Goal: Information Seeking & Learning: Check status

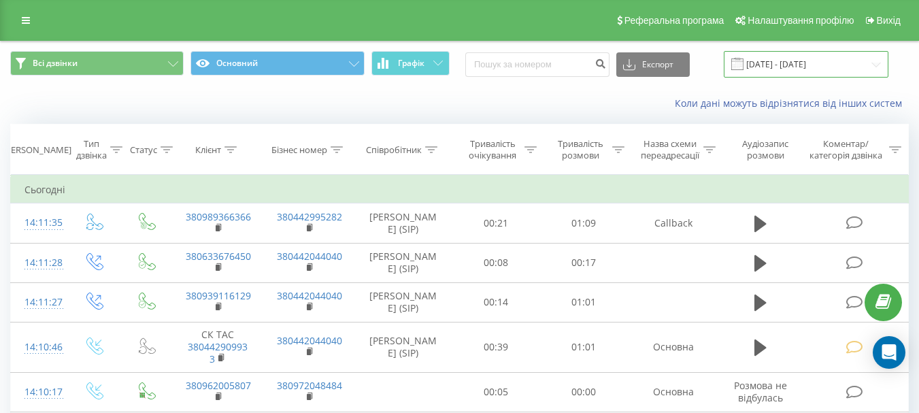
click at [838, 68] on input "[DATE] - [DATE]" at bounding box center [806, 64] width 165 height 27
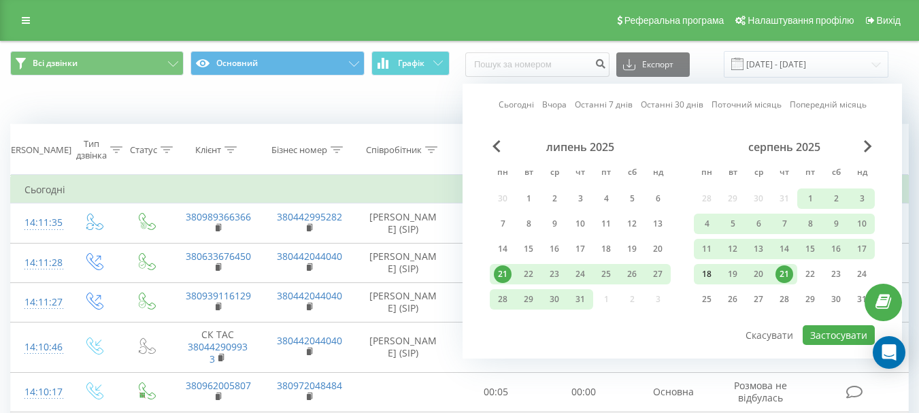
click at [707, 269] on div "18" at bounding box center [707, 274] width 18 height 18
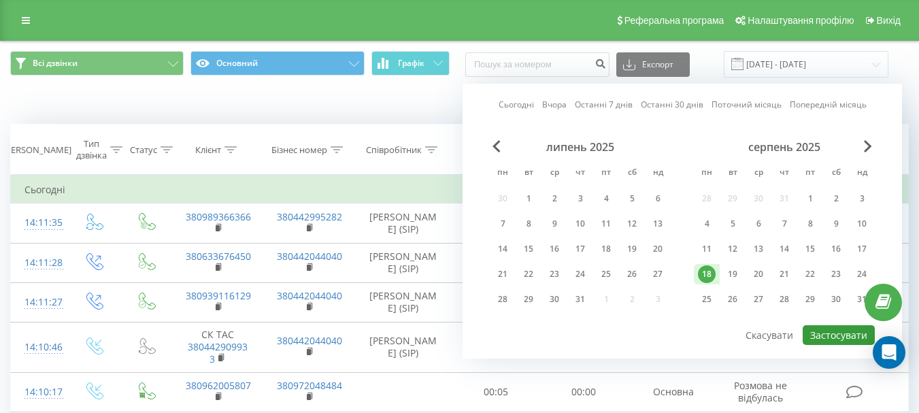
click at [836, 328] on button "Застосувати" at bounding box center [838, 335] width 72 height 20
type input "[DATE] - [DATE]"
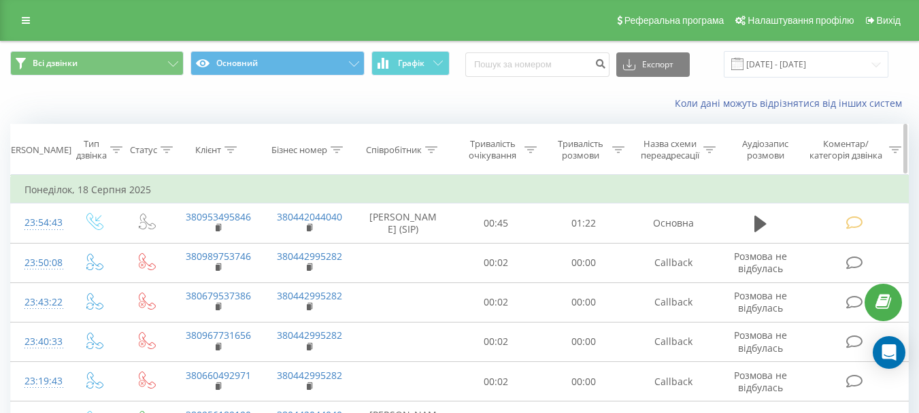
click at [430, 147] on icon at bounding box center [431, 149] width 12 height 7
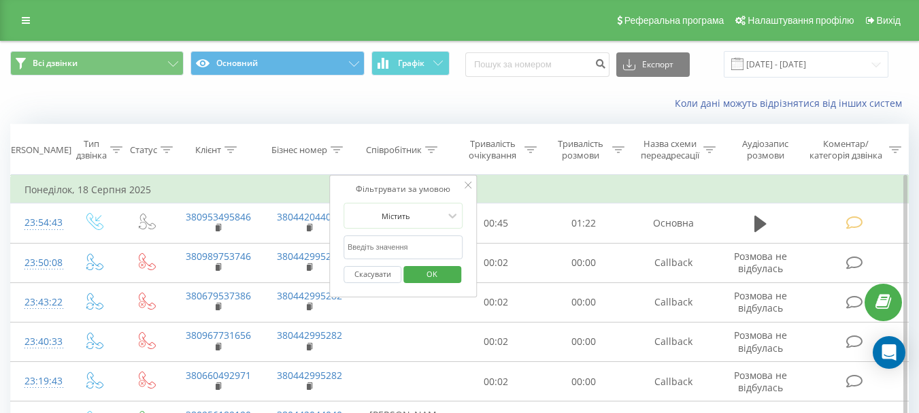
click at [397, 245] on input "text" at bounding box center [403, 247] width 120 height 24
type input "v"
click at [427, 275] on span "OK" at bounding box center [432, 273] width 38 height 21
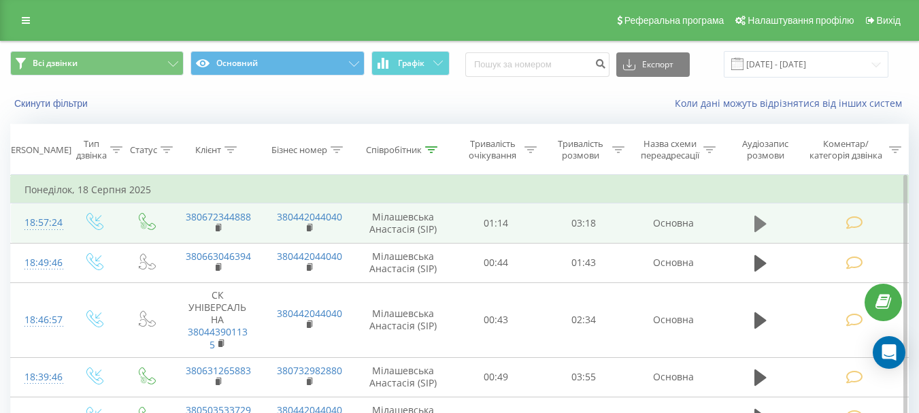
click at [764, 220] on icon at bounding box center [760, 223] width 12 height 19
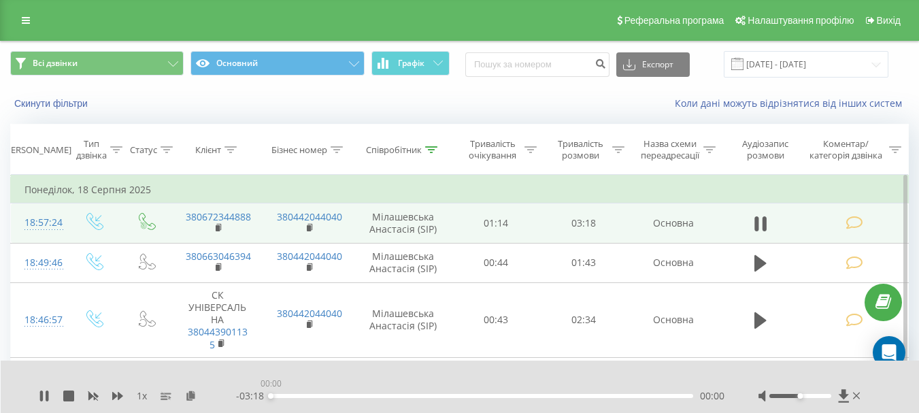
drag, startPoint x: 290, startPoint y: 396, endPoint x: 231, endPoint y: 411, distance: 60.5
click at [248, 388] on div "1 x - 03:18 00:00 00:00" at bounding box center [460, 386] width 919 height 52
click at [73, 394] on icon at bounding box center [68, 395] width 11 height 11
click at [43, 399] on icon at bounding box center [44, 395] width 8 height 11
click at [73, 394] on icon at bounding box center [68, 395] width 11 height 11
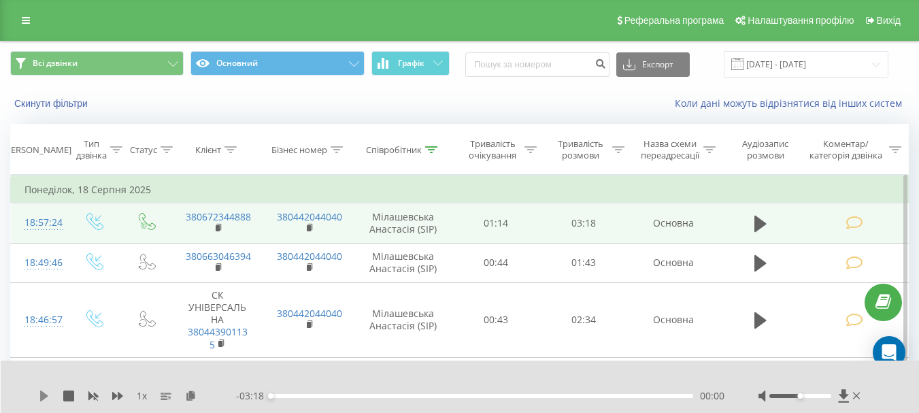
click at [41, 398] on icon at bounding box center [44, 395] width 8 height 11
drag, startPoint x: 277, startPoint y: 395, endPoint x: 297, endPoint y: 399, distance: 20.8
click at [297, 399] on div "- 03:06 00:12 00:12" at bounding box center [480, 396] width 488 height 14
click at [64, 400] on icon at bounding box center [68, 395] width 11 height 11
click at [45, 394] on icon at bounding box center [44, 395] width 8 height 11
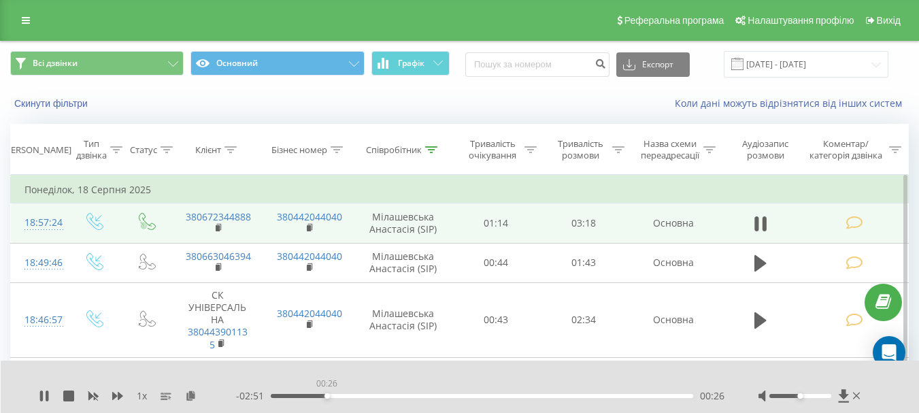
drag, startPoint x: 295, startPoint y: 391, endPoint x: 331, endPoint y: 404, distance: 38.3
click at [333, 395] on div "00:26" at bounding box center [482, 396] width 422 height 4
click at [39, 400] on icon at bounding box center [44, 395] width 11 height 11
drag, startPoint x: 339, startPoint y: 396, endPoint x: 320, endPoint y: 394, distance: 18.6
click at [320, 394] on div "00:23" at bounding box center [320, 395] width 5 height 5
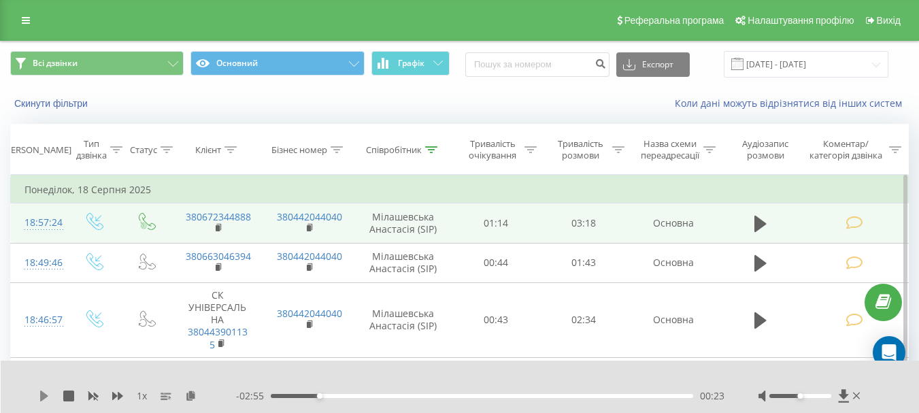
click at [41, 396] on icon at bounding box center [44, 395] width 8 height 11
drag, startPoint x: 325, startPoint y: 394, endPoint x: 304, endPoint y: 387, distance: 22.1
click at [304, 393] on div "00:16" at bounding box center [305, 395] width 5 height 5
click at [48, 393] on icon at bounding box center [47, 395] width 3 height 11
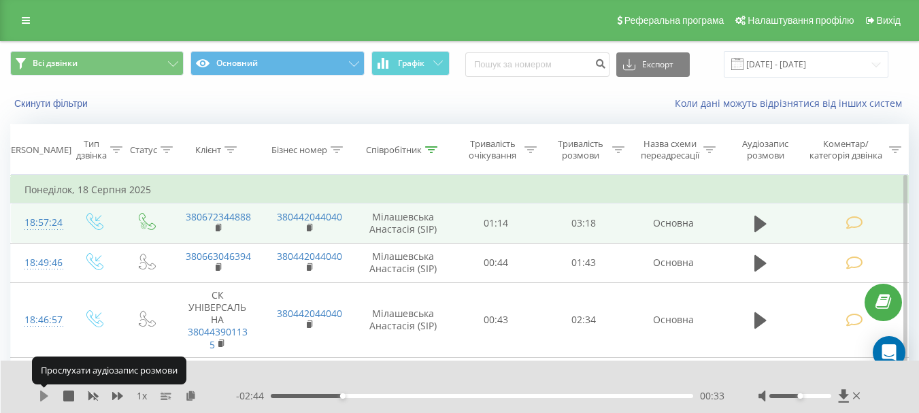
click at [46, 396] on icon at bounding box center [44, 395] width 8 height 11
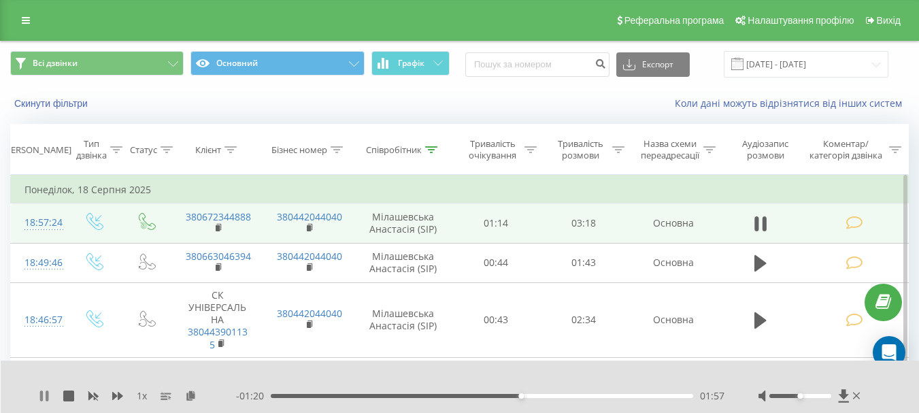
click at [46, 396] on icon at bounding box center [44, 395] width 11 height 11
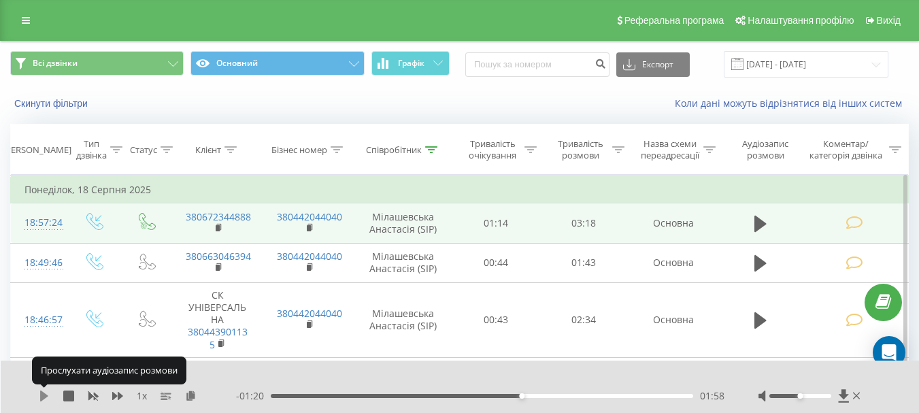
click at [39, 396] on icon at bounding box center [44, 395] width 11 height 11
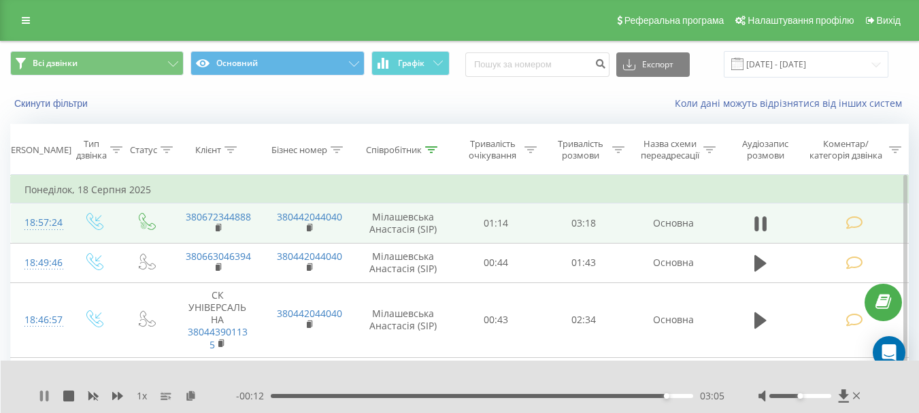
click at [44, 398] on icon at bounding box center [44, 395] width 11 height 11
click at [44, 394] on icon at bounding box center [44, 395] width 8 height 11
click at [46, 400] on icon at bounding box center [47, 395] width 3 height 11
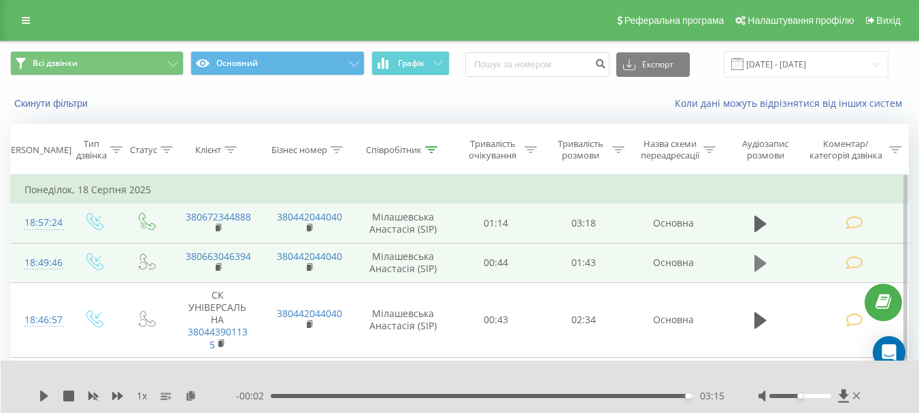
click at [765, 265] on icon at bounding box center [760, 263] width 12 height 16
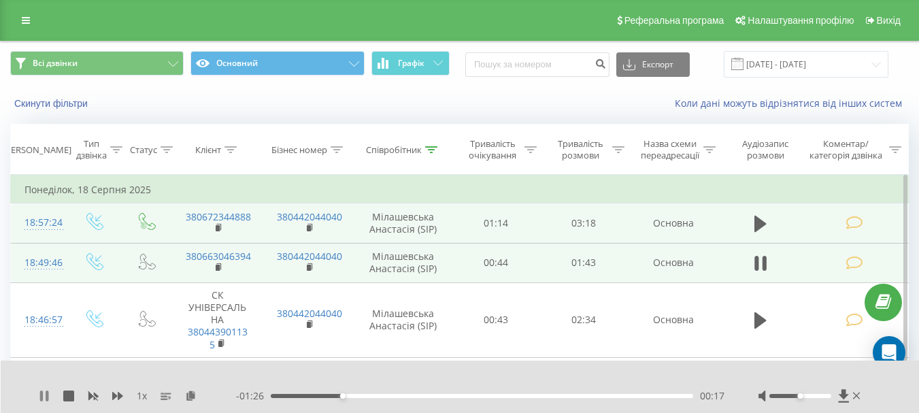
click at [43, 393] on icon at bounding box center [41, 395] width 3 height 11
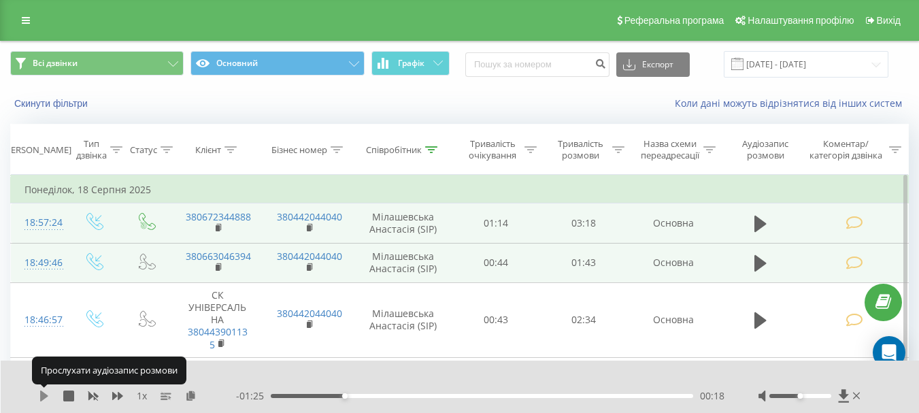
click at [44, 393] on icon at bounding box center [44, 395] width 8 height 11
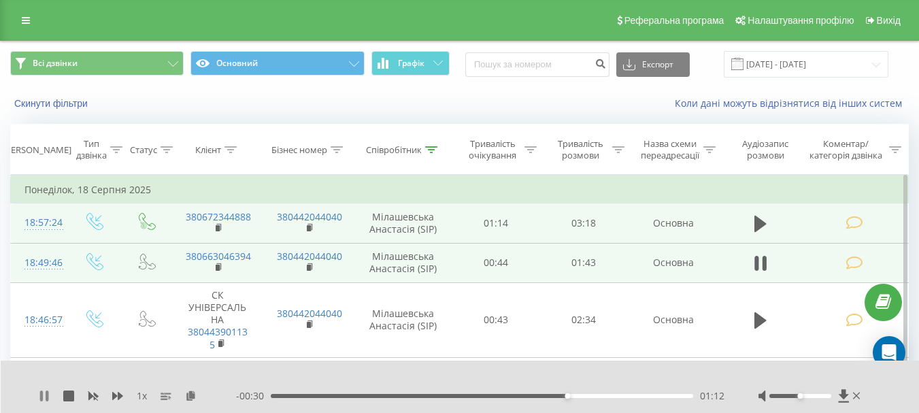
click at [46, 396] on icon at bounding box center [44, 395] width 11 height 11
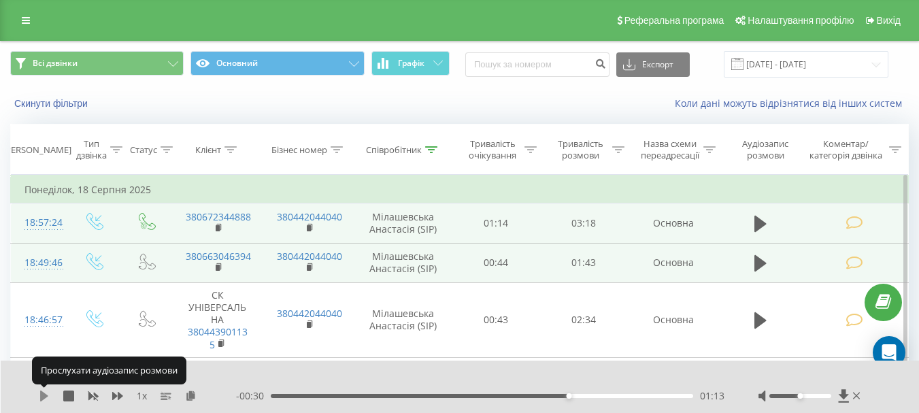
click at [48, 394] on icon at bounding box center [44, 395] width 11 height 11
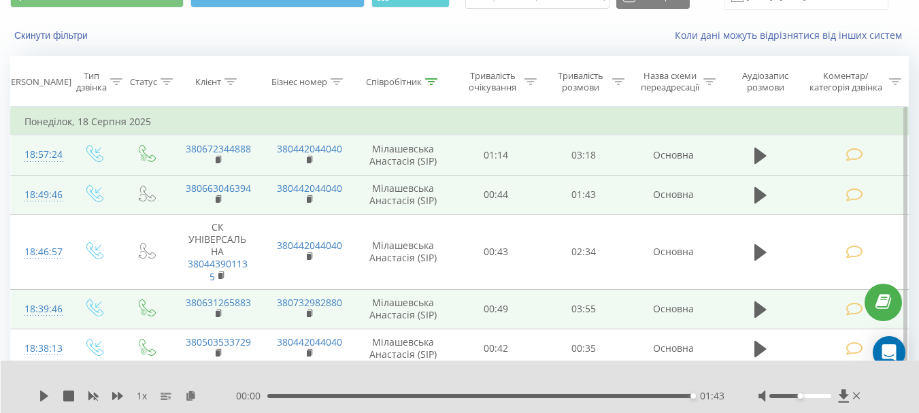
scroll to position [136, 0]
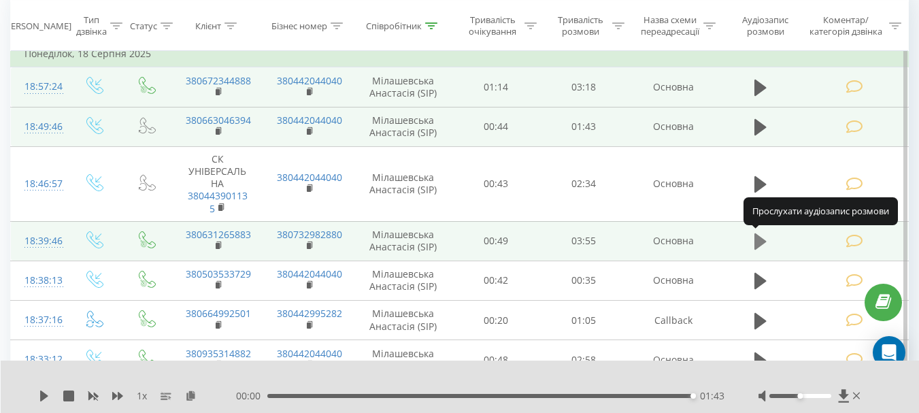
click at [764, 244] on icon at bounding box center [760, 241] width 12 height 19
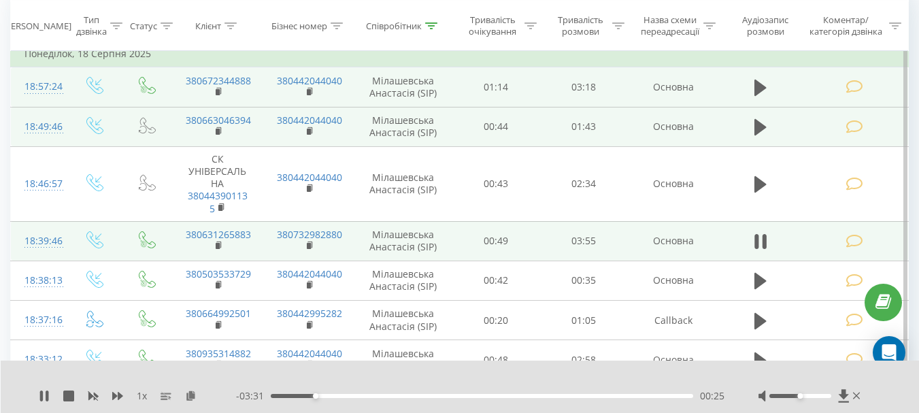
click at [764, 244] on icon at bounding box center [764, 241] width 4 height 15
click at [428, 25] on icon at bounding box center [431, 25] width 12 height 7
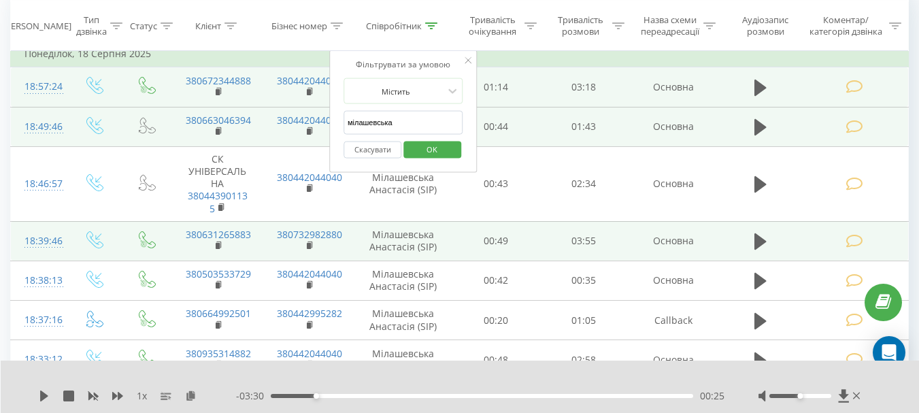
drag, startPoint x: 401, startPoint y: 123, endPoint x: 266, endPoint y: 121, distance: 135.3
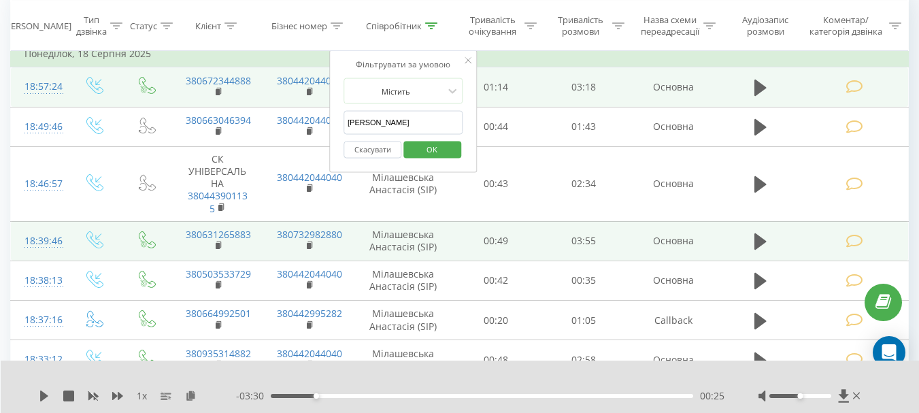
type input "[PERSON_NAME]"
click at [449, 151] on span "OK" at bounding box center [432, 148] width 38 height 21
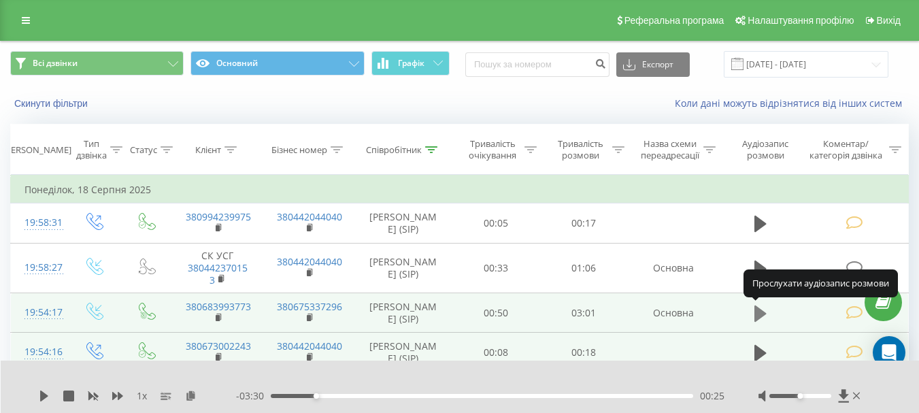
click at [761, 311] on icon at bounding box center [760, 313] width 12 height 16
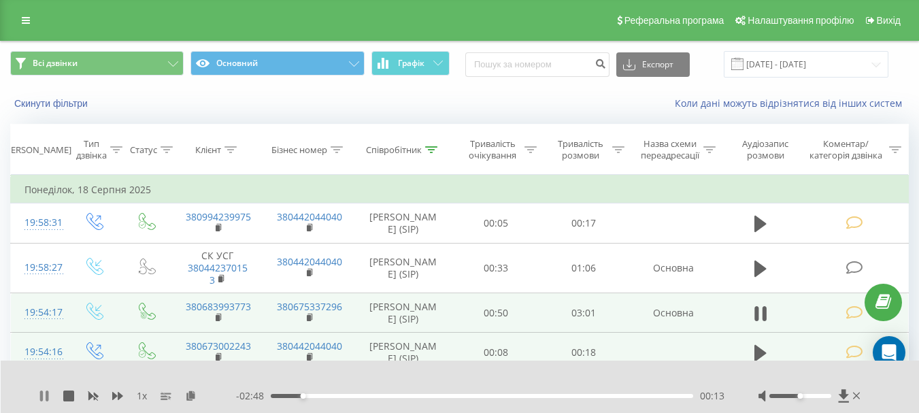
click at [44, 400] on icon at bounding box center [44, 395] width 11 height 11
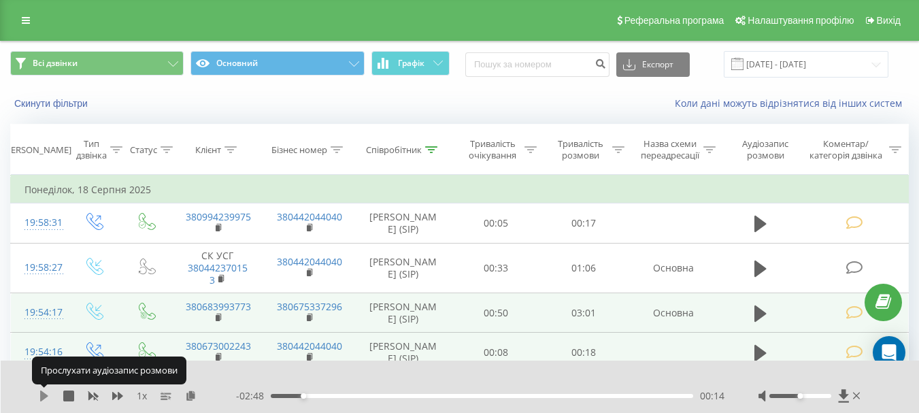
click at [43, 397] on icon at bounding box center [44, 395] width 8 height 11
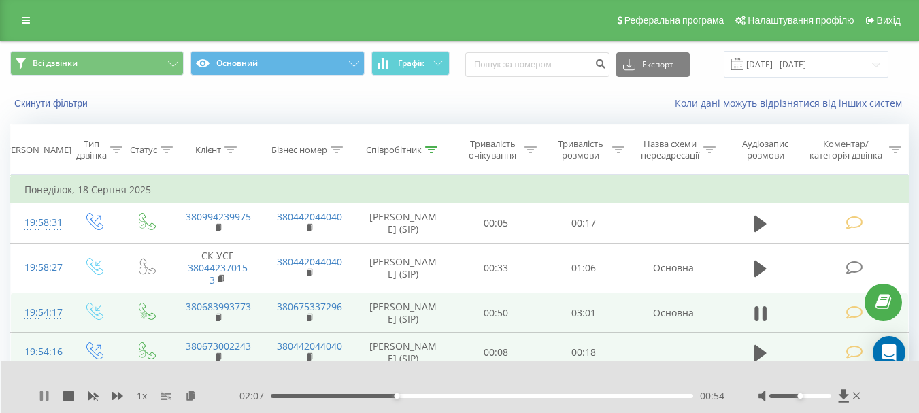
click at [39, 393] on icon at bounding box center [44, 395] width 11 height 11
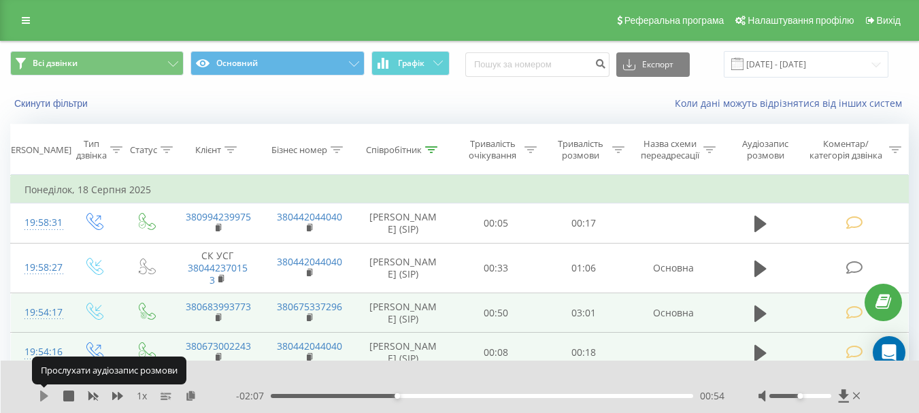
click at [48, 396] on icon at bounding box center [44, 395] width 11 height 11
click at [48, 396] on icon at bounding box center [47, 395] width 3 height 11
click at [48, 396] on icon at bounding box center [44, 395] width 11 height 11
click at [48, 396] on icon at bounding box center [47, 395] width 3 height 11
click at [48, 396] on icon at bounding box center [44, 395] width 11 height 11
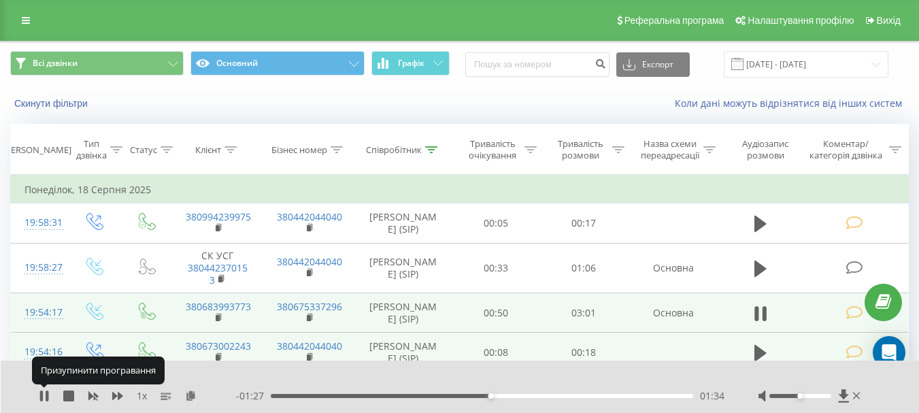
click at [48, 396] on icon at bounding box center [47, 395] width 3 height 11
click at [48, 396] on icon at bounding box center [44, 395] width 11 height 11
click at [48, 396] on icon at bounding box center [47, 395] width 3 height 11
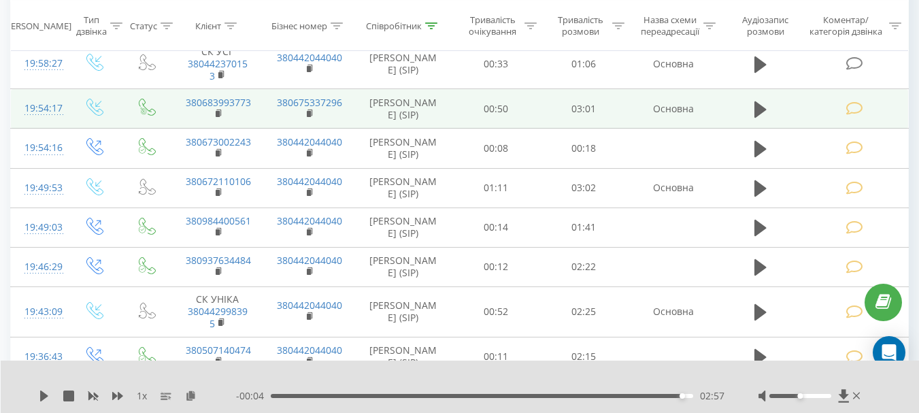
scroll to position [136, 0]
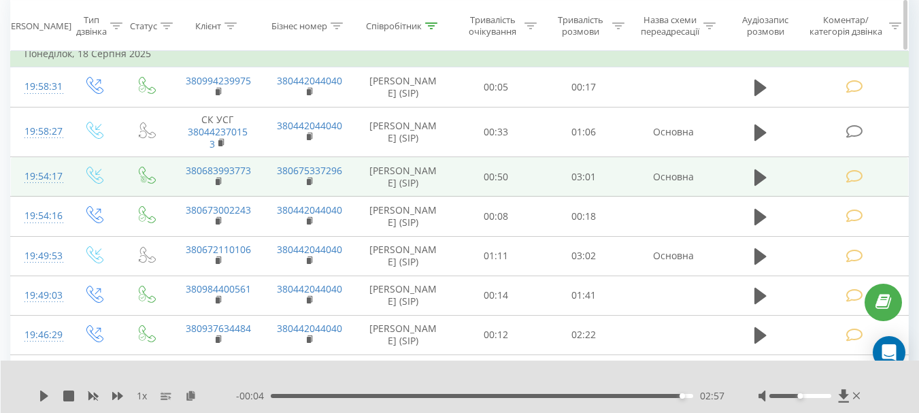
click at [425, 24] on icon at bounding box center [431, 25] width 12 height 7
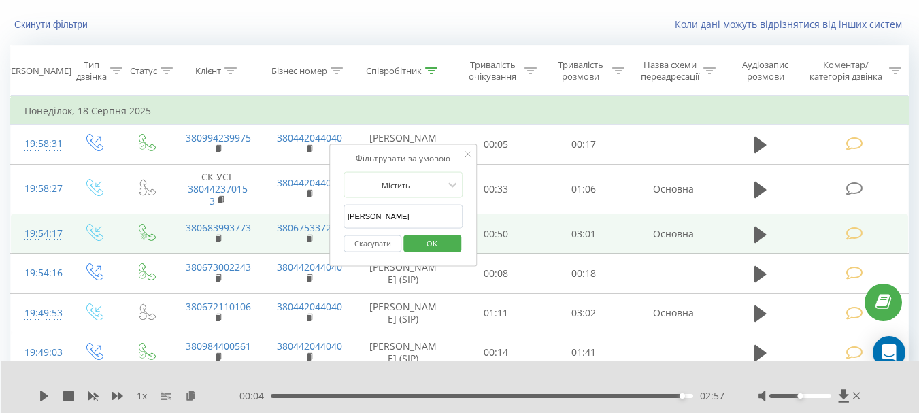
scroll to position [0, 0]
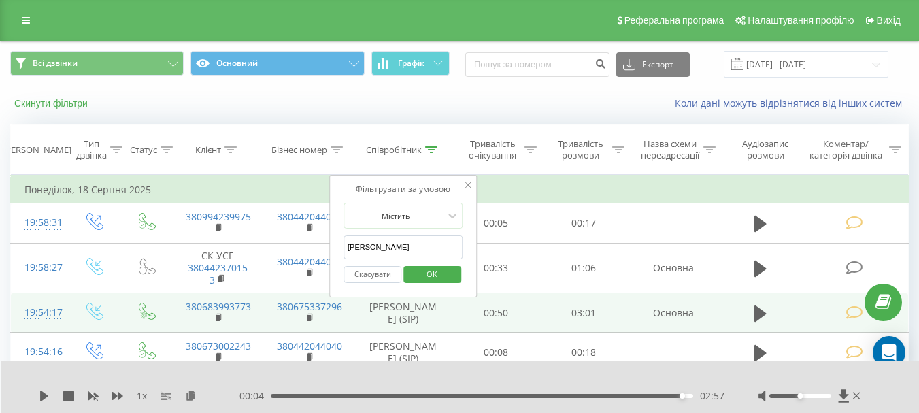
click at [84, 99] on button "Скинути фільтри" at bounding box center [52, 103] width 84 height 12
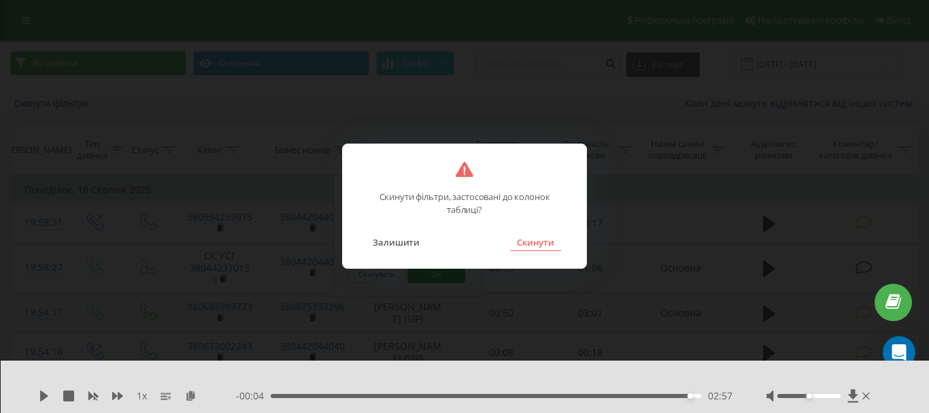
click at [526, 237] on button "Скинути" at bounding box center [535, 242] width 51 height 18
